Goal: Book appointment/travel/reservation

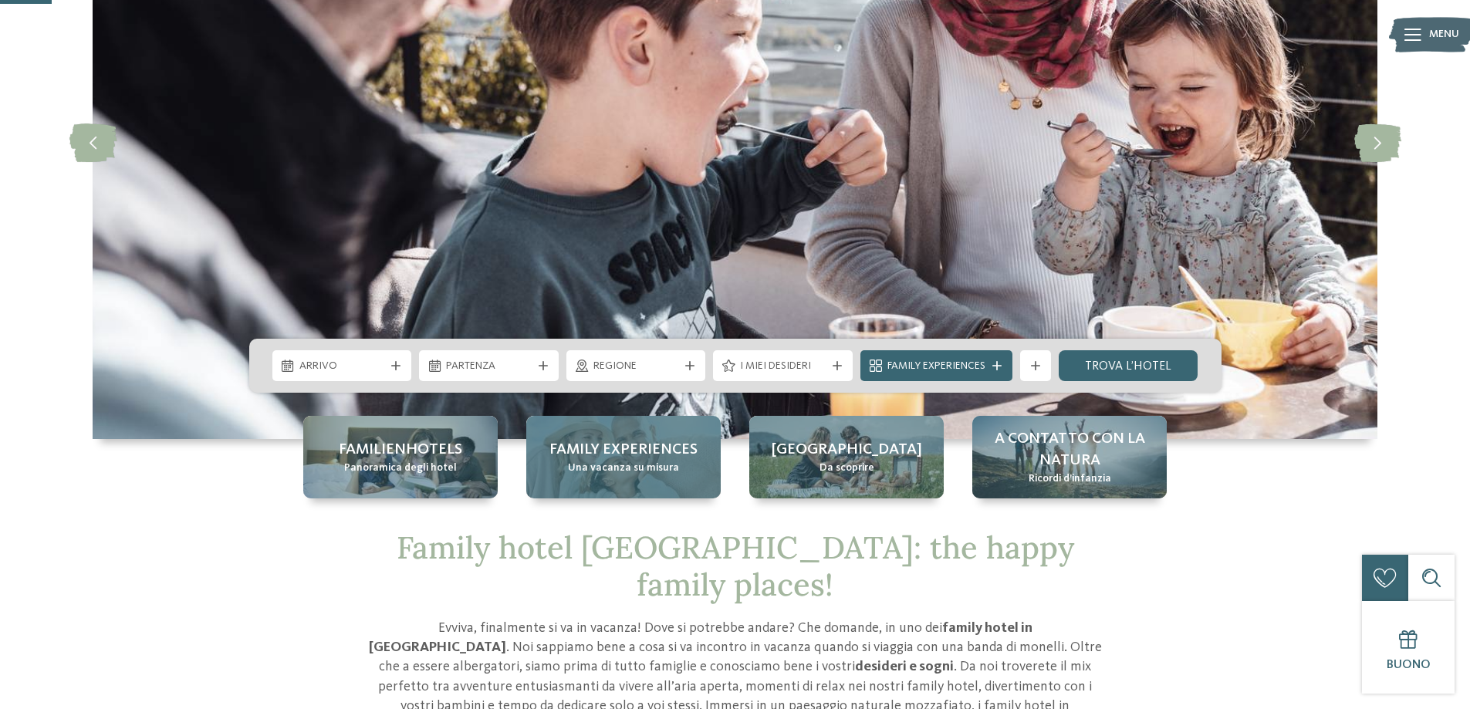
scroll to position [386, 0]
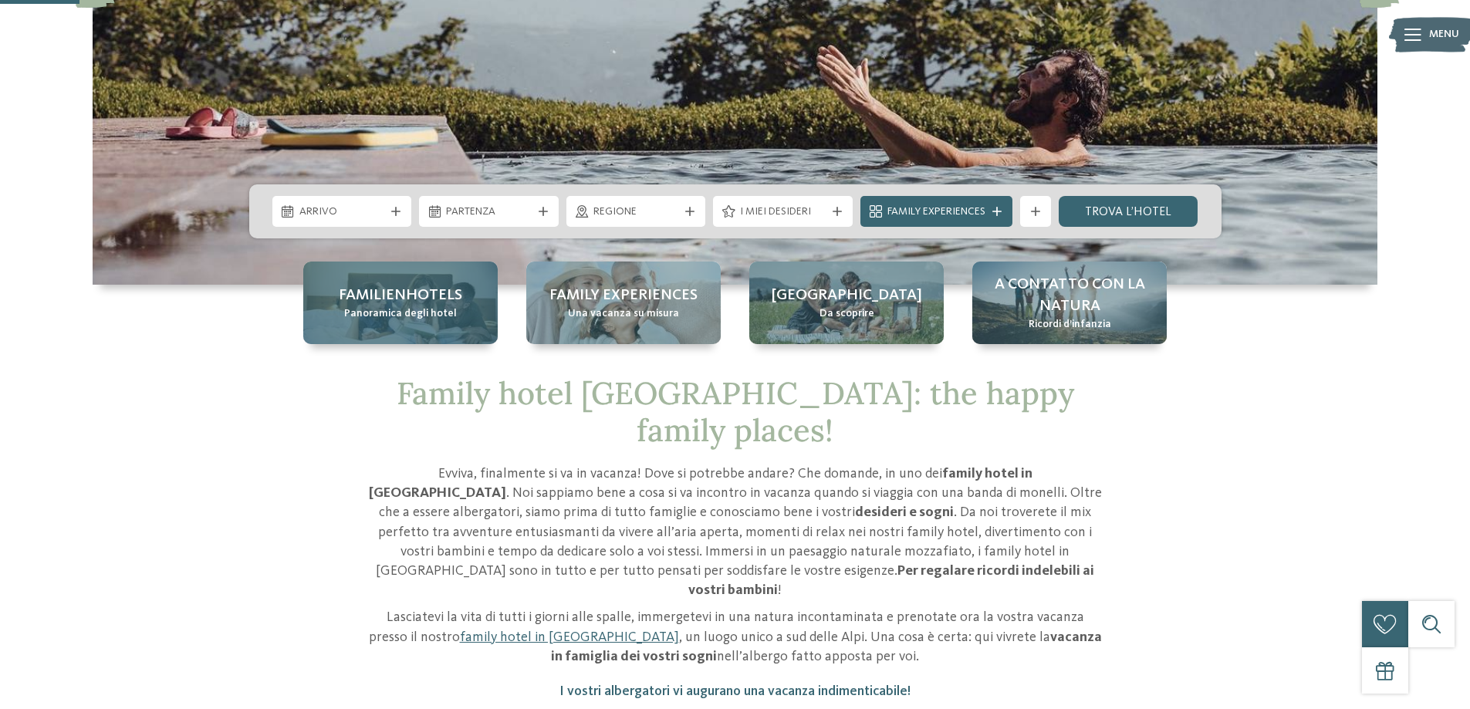
click at [411, 305] on span "Familienhotels" at bounding box center [400, 296] width 123 height 22
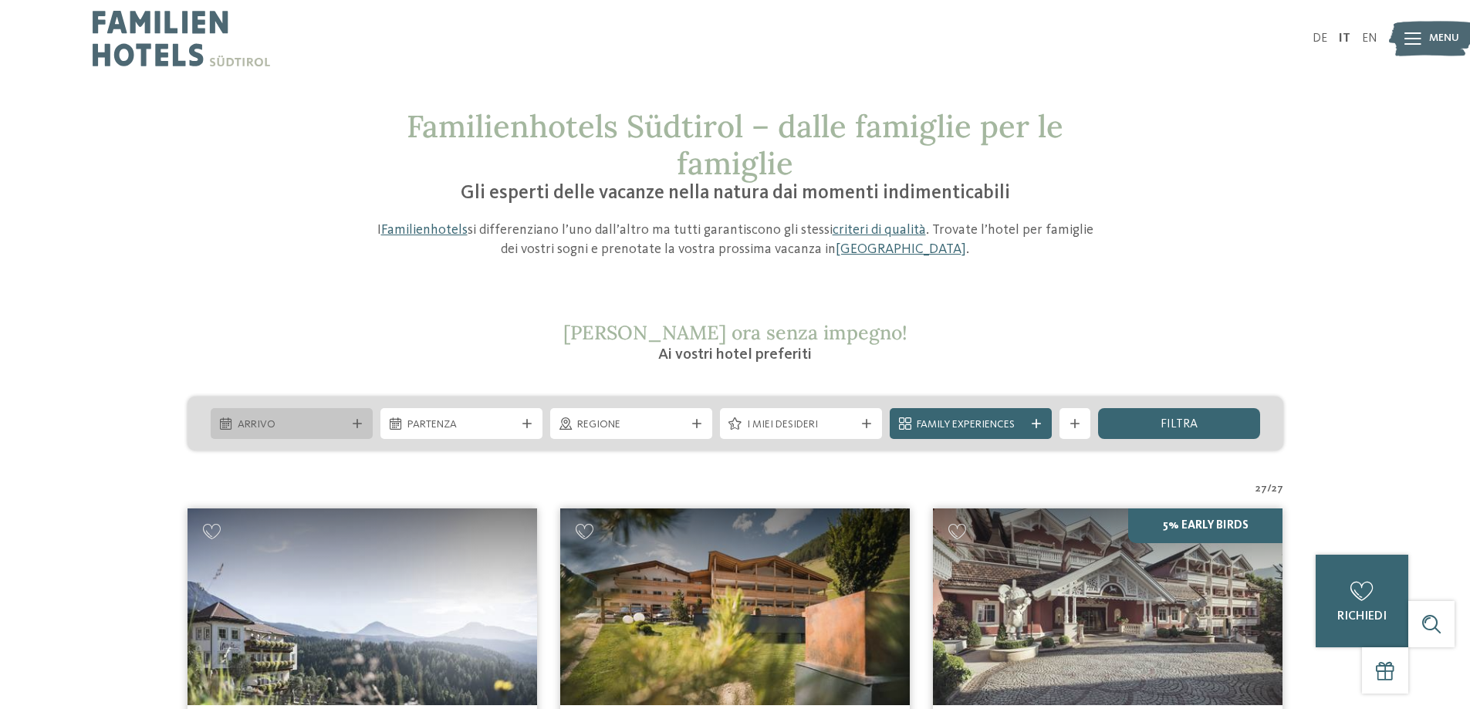
click at [330, 428] on span "Arrivo" at bounding box center [292, 425] width 108 height 15
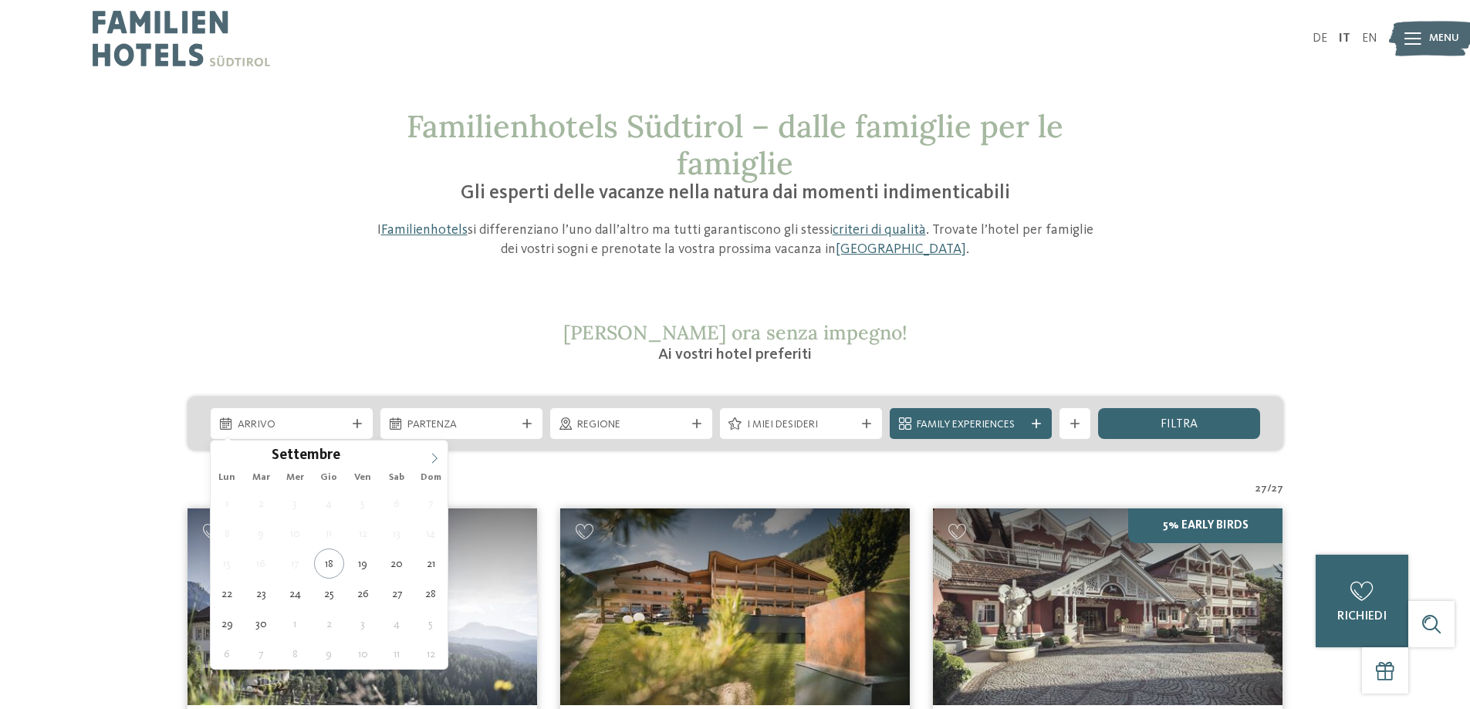
click at [430, 458] on icon at bounding box center [434, 458] width 11 height 11
type div "29.12.2025"
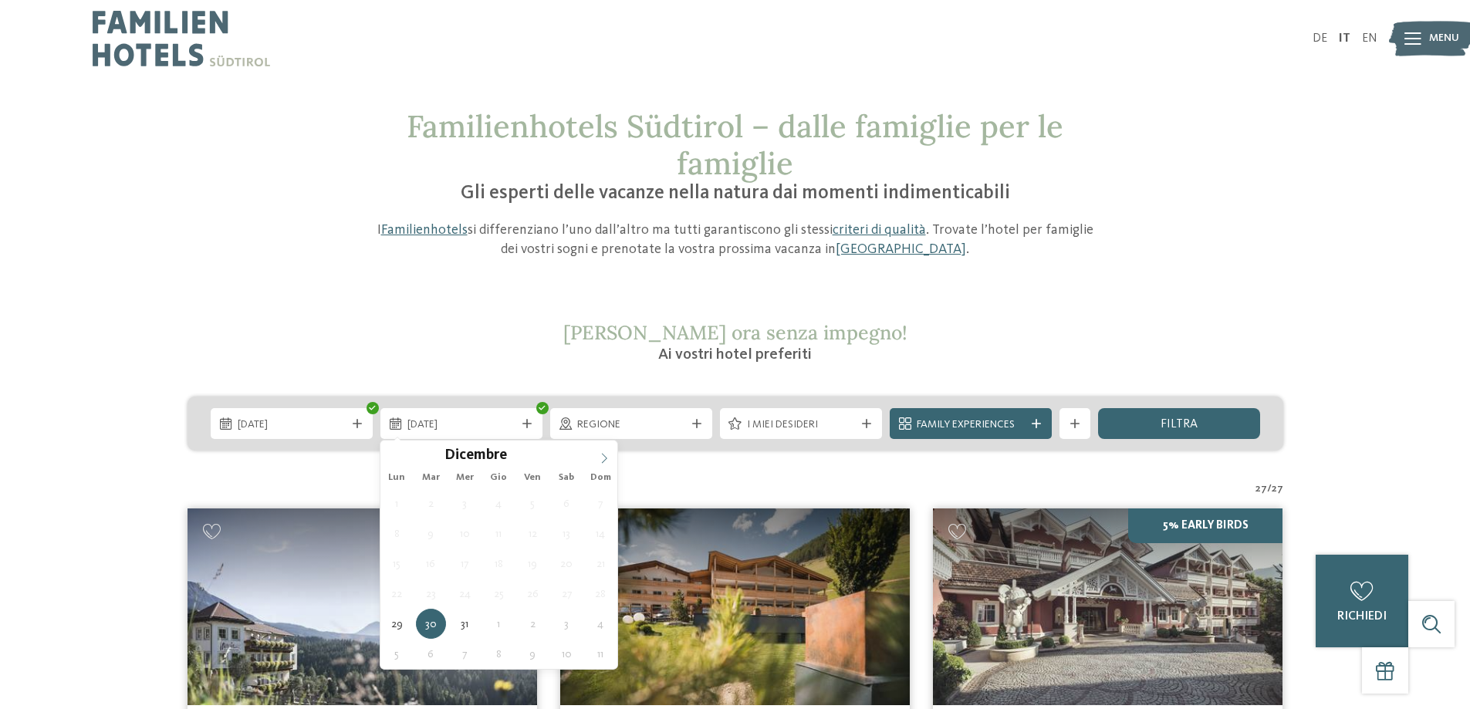
type input "****"
click at [601, 455] on icon at bounding box center [604, 458] width 11 height 11
type div "05.01.2026"
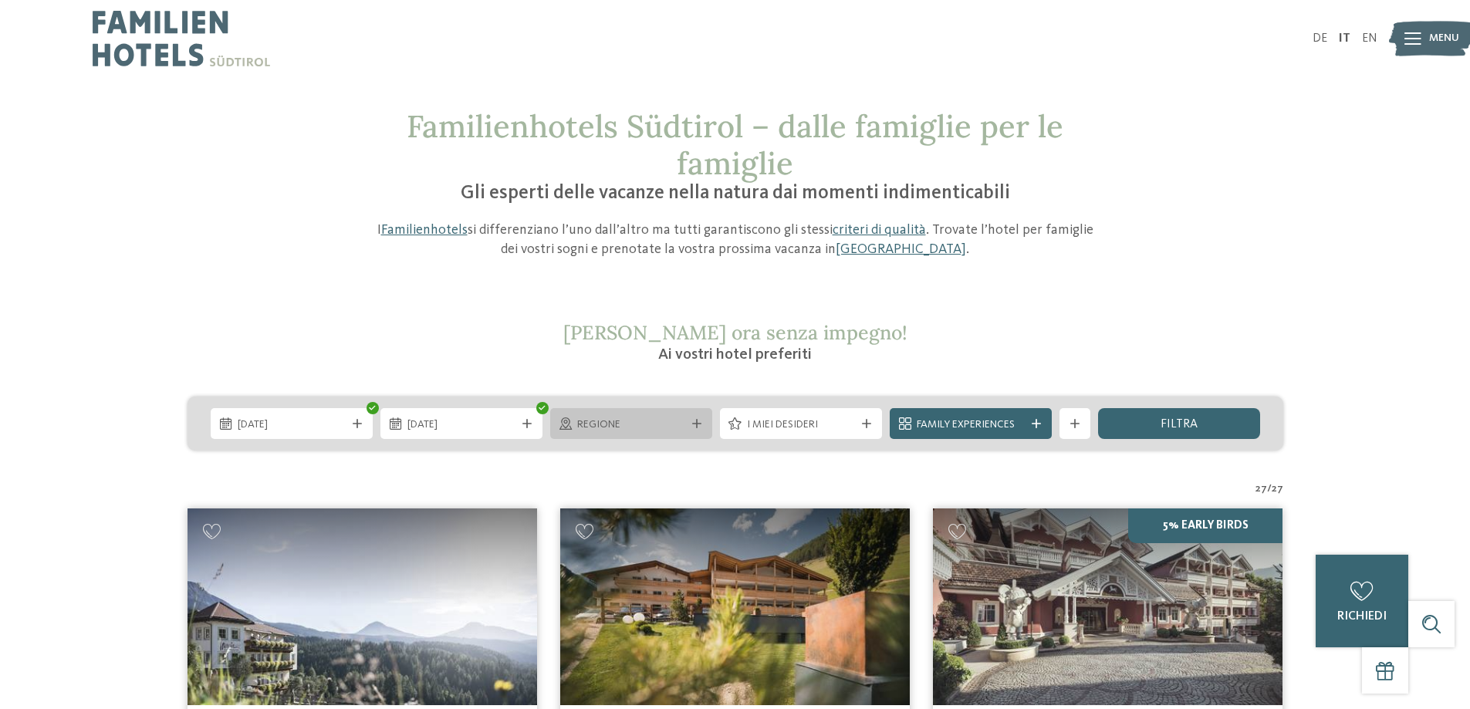
click at [605, 423] on span "Regione" at bounding box center [631, 425] width 108 height 15
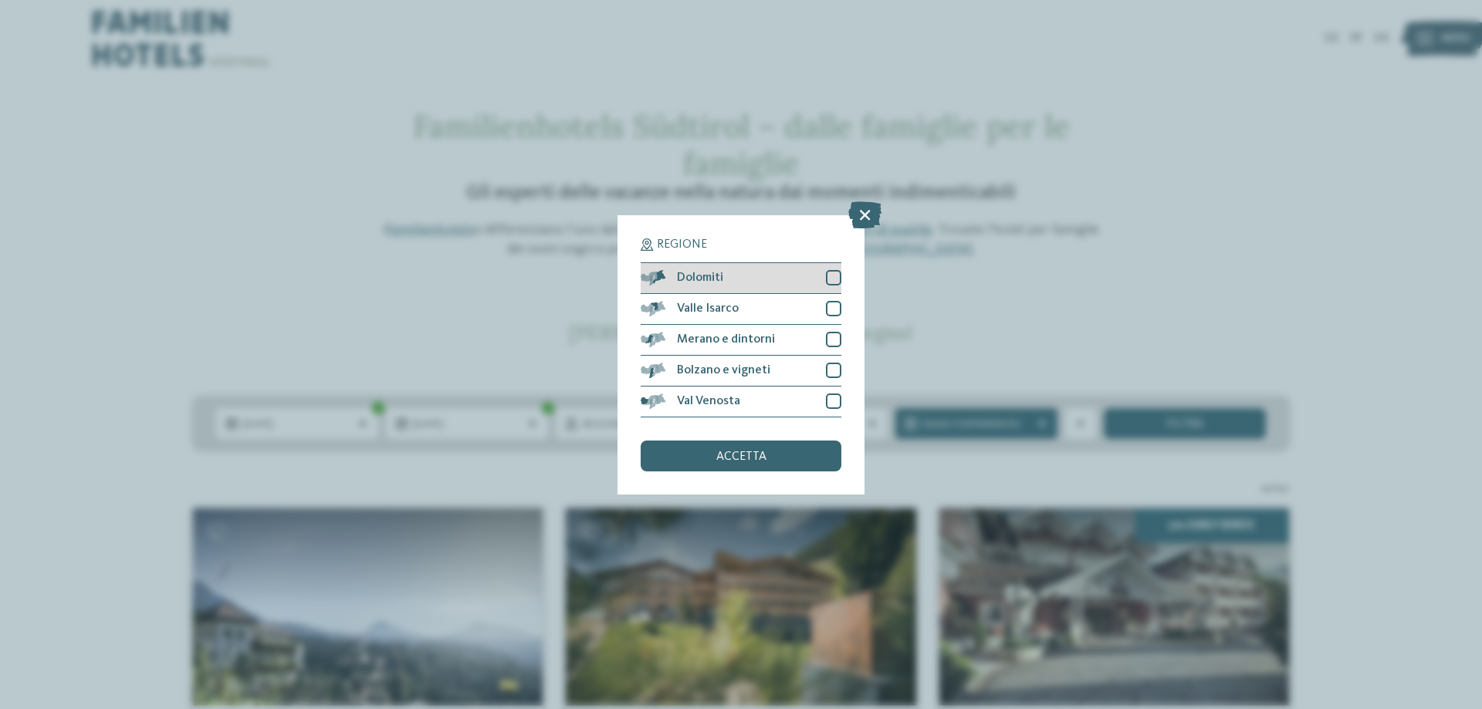
click at [776, 282] on div "Dolomiti" at bounding box center [741, 278] width 201 height 31
click at [728, 455] on span "accetta" at bounding box center [741, 457] width 50 height 12
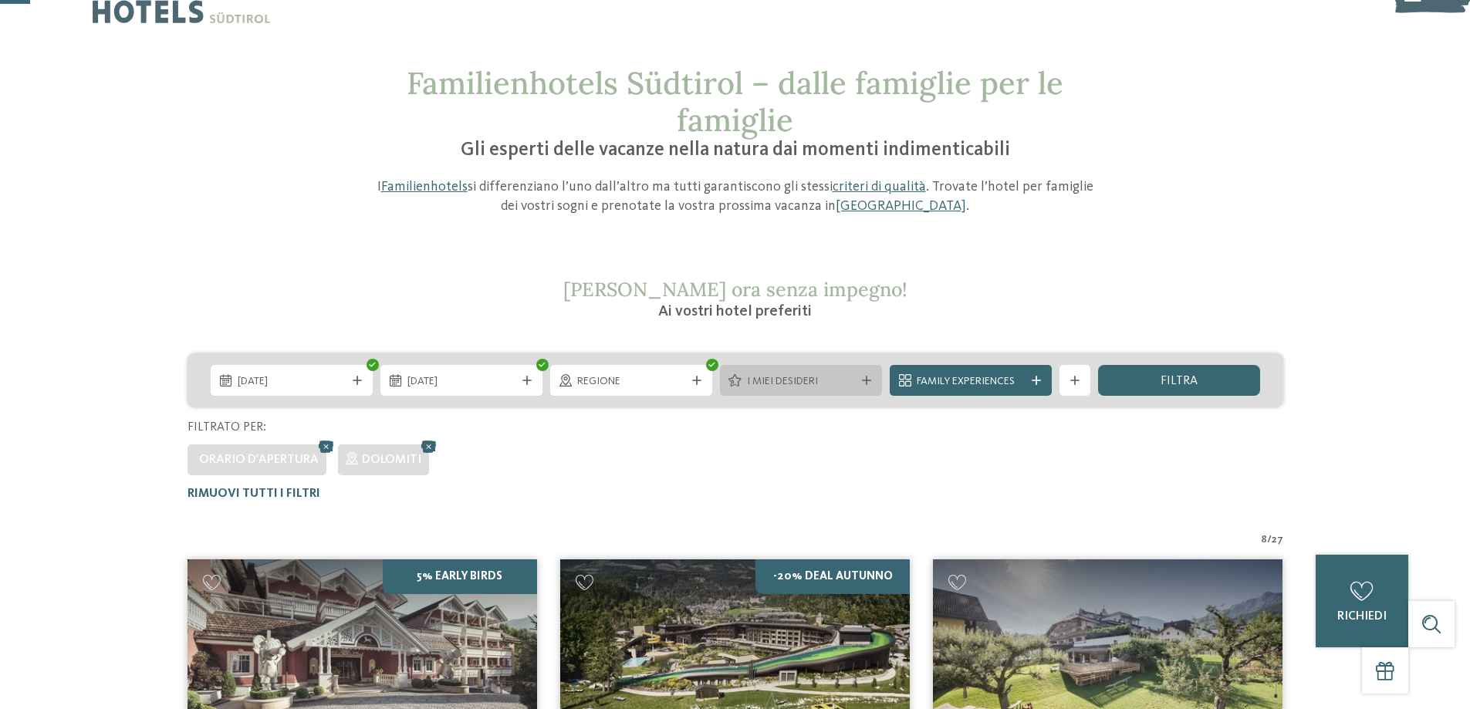
scroll to position [120, 0]
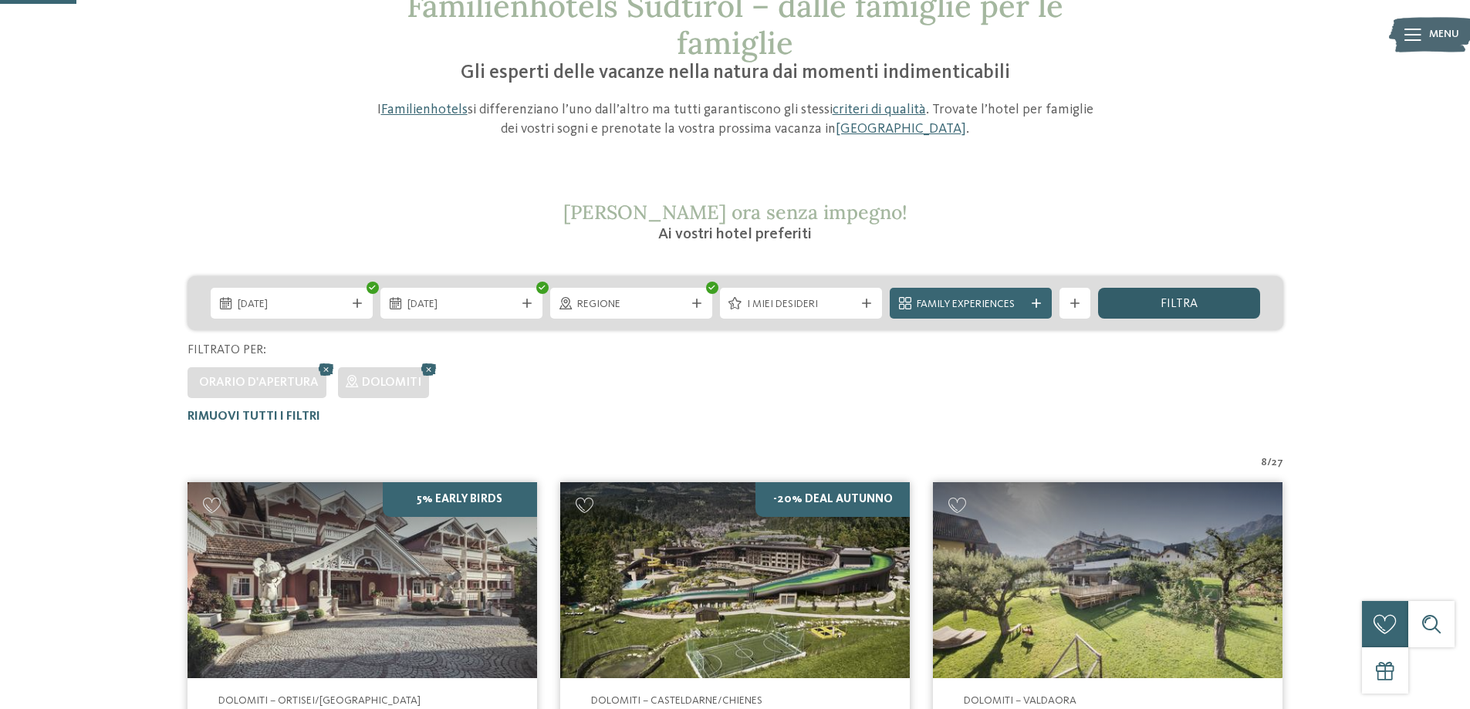
click at [1165, 313] on div "filtra" at bounding box center [1179, 303] width 162 height 31
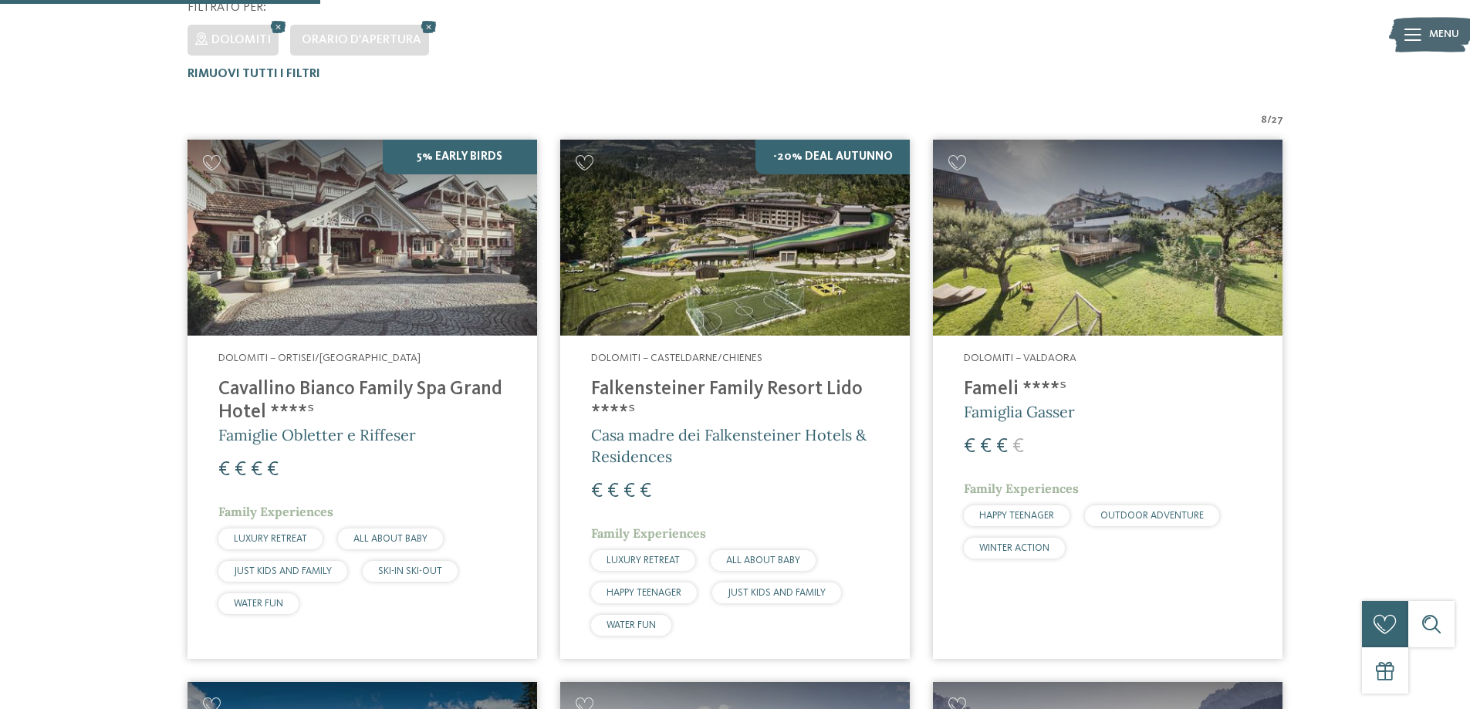
scroll to position [506, 0]
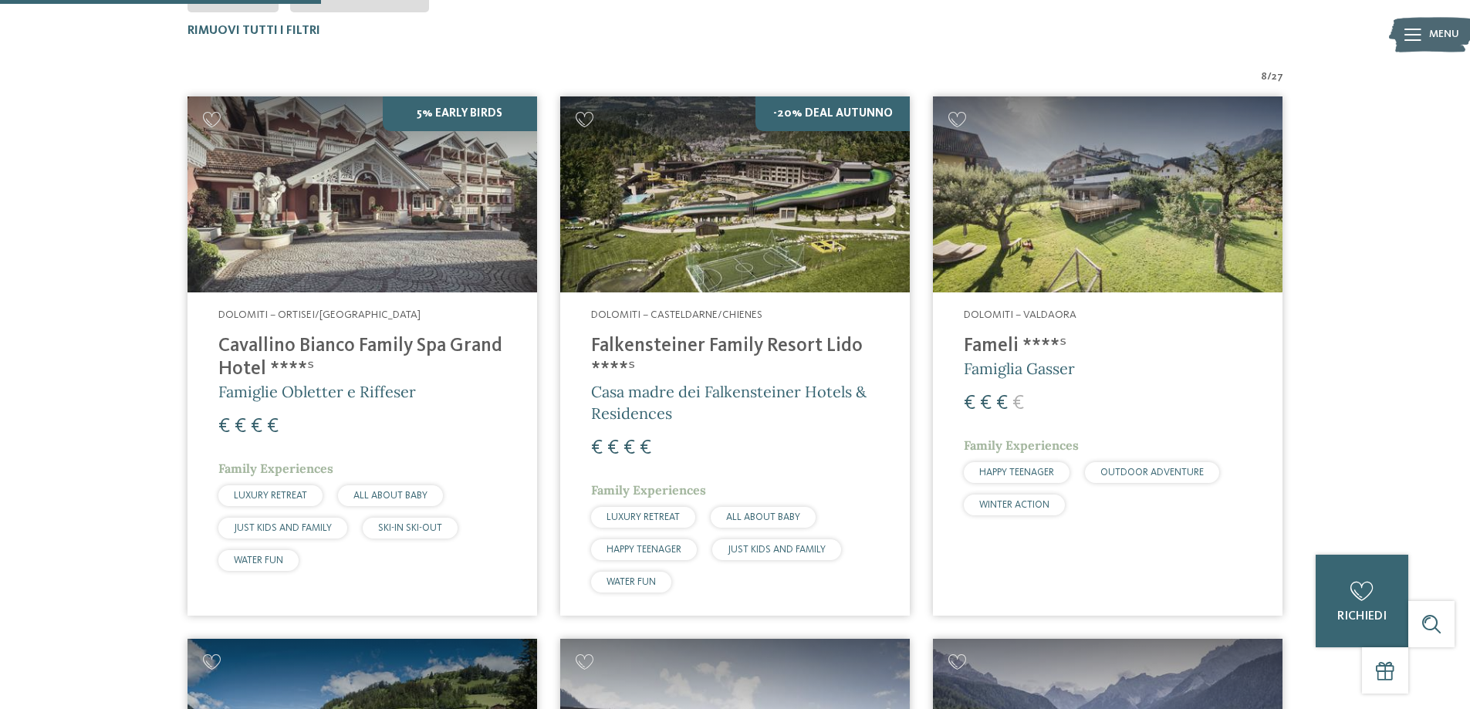
click at [690, 345] on h4 "Falkensteiner Family Resort Lido ****ˢ" at bounding box center [735, 358] width 288 height 46
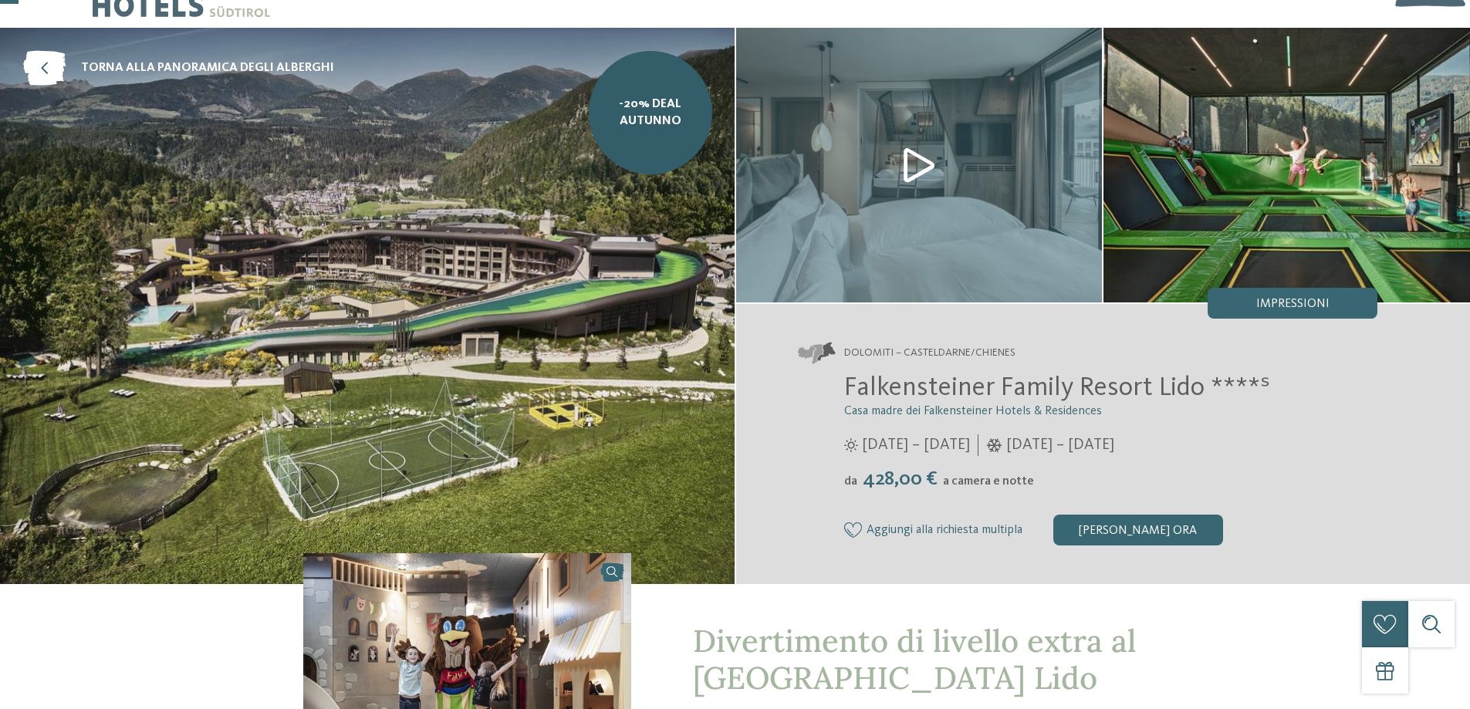
scroll to position [77, 0]
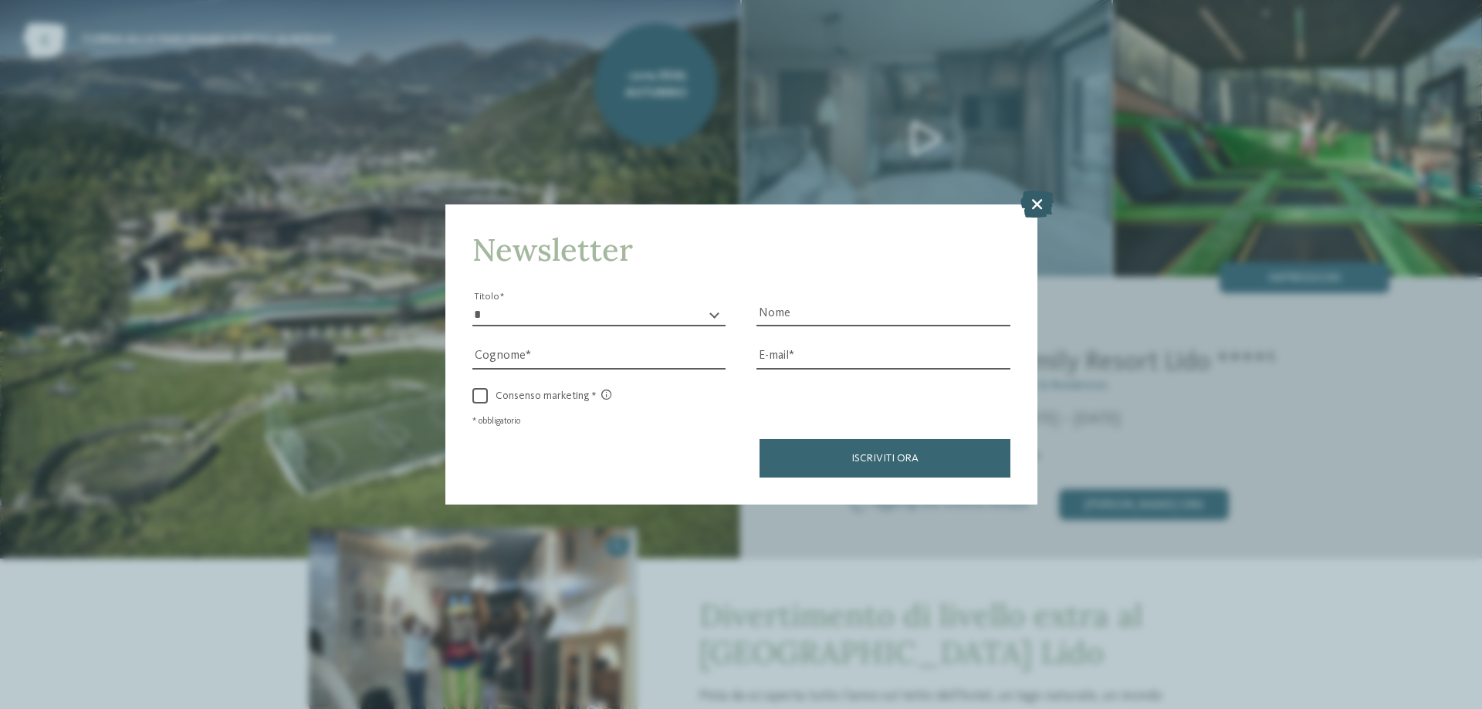
click at [1037, 206] on icon at bounding box center [1036, 204] width 33 height 27
